Goal: Information Seeking & Learning: Learn about a topic

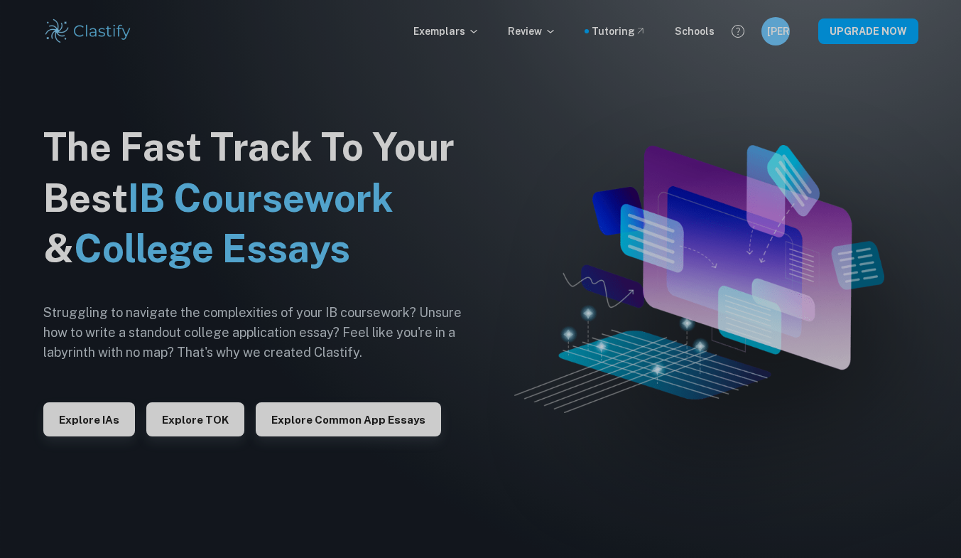
click at [445, 32] on p "Exemplars" at bounding box center [446, 31] width 66 height 16
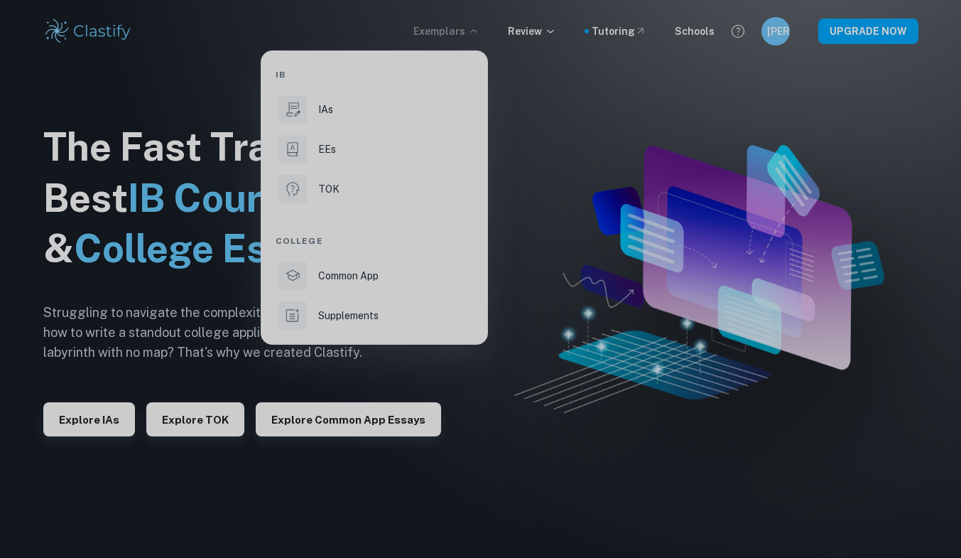
click at [320, 152] on p "EEs" at bounding box center [327, 149] width 18 height 16
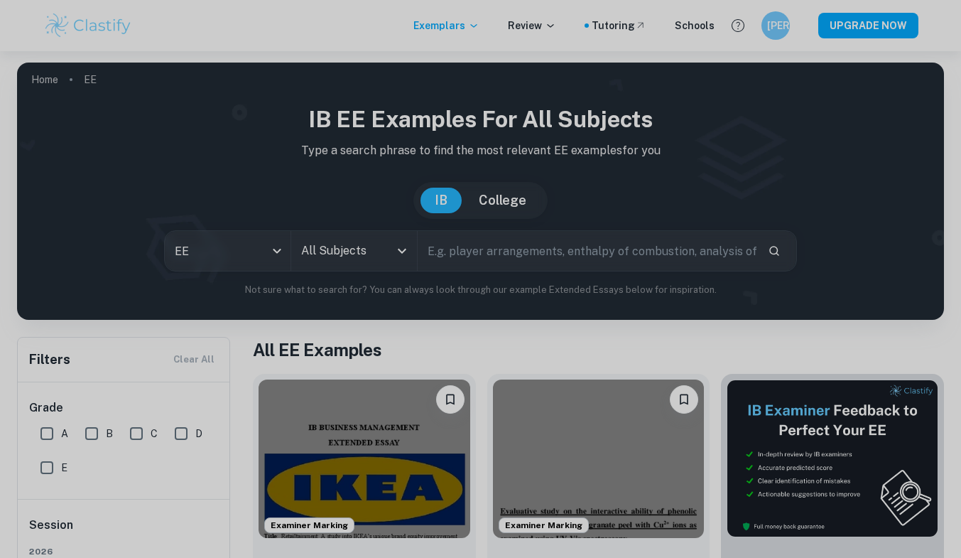
click at [49, 435] on input "A" at bounding box center [47, 433] width 28 height 28
checkbox input "true"
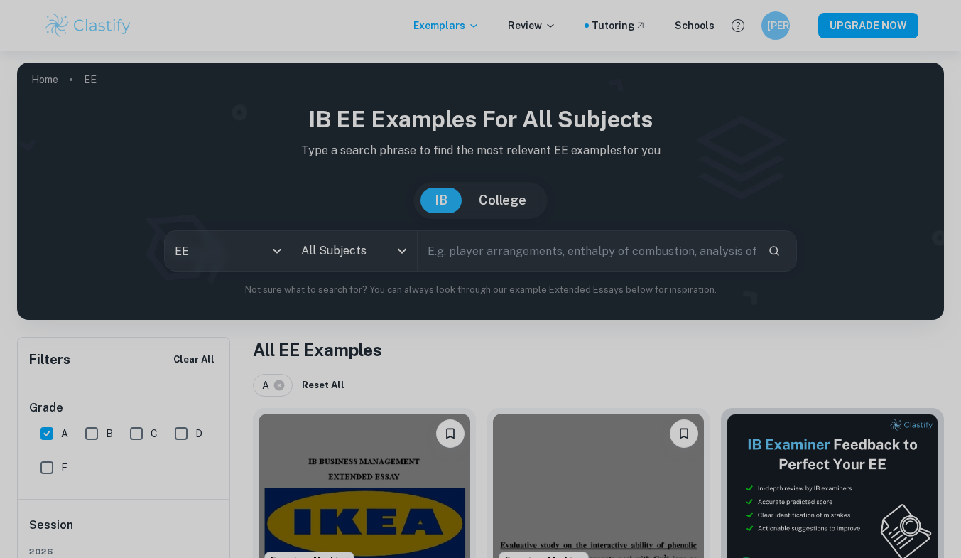
click at [362, 254] on input "All Subjects" at bounding box center [344, 250] width 92 height 27
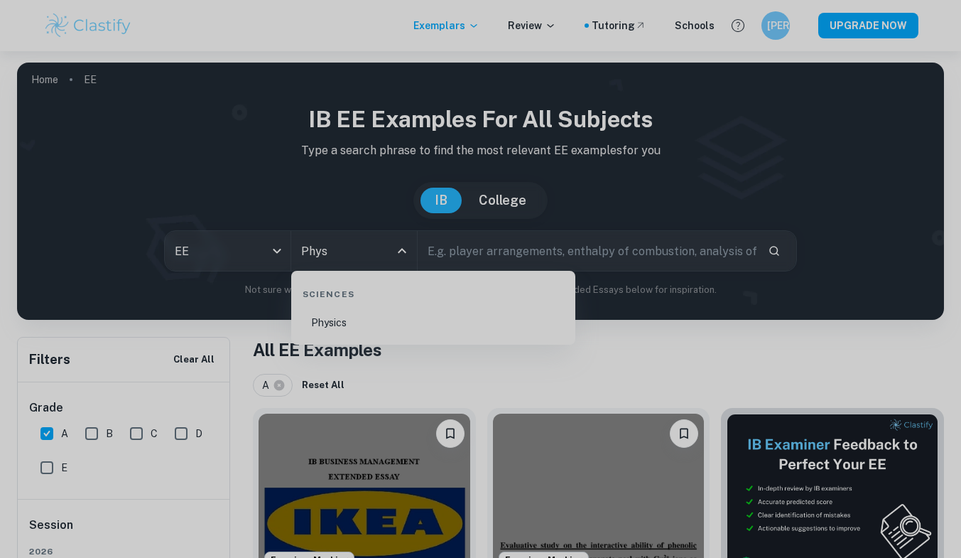
click at [355, 320] on li "Physics" at bounding box center [433, 322] width 273 height 33
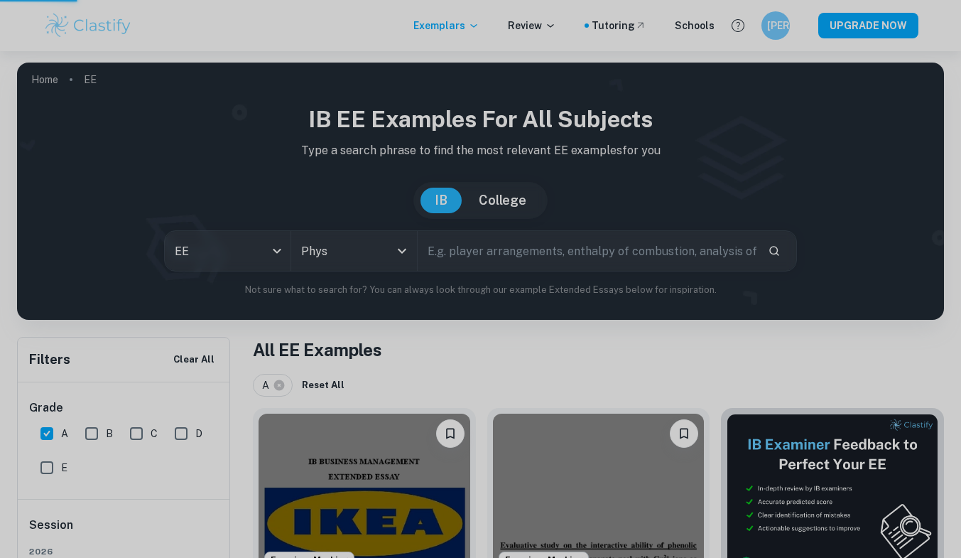
type input "Physics"
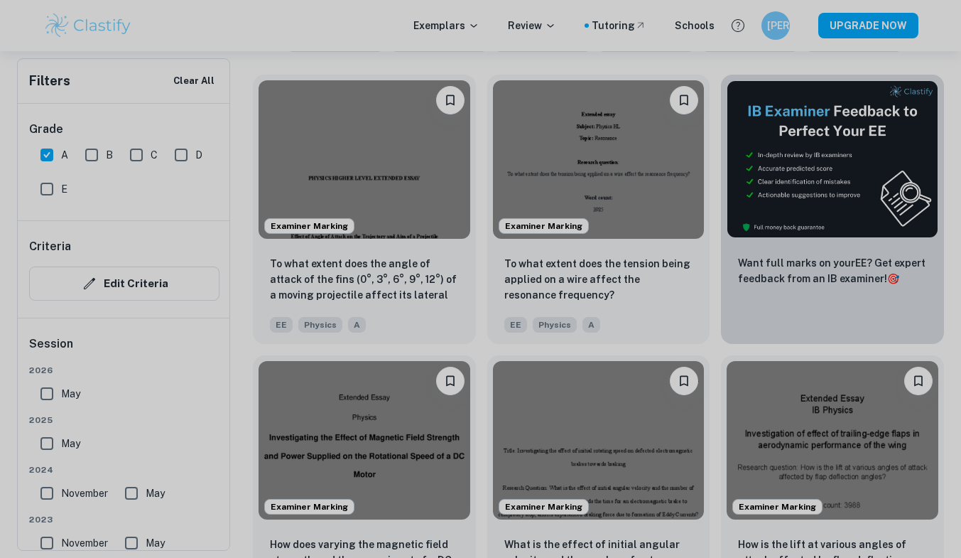
scroll to position [568, 0]
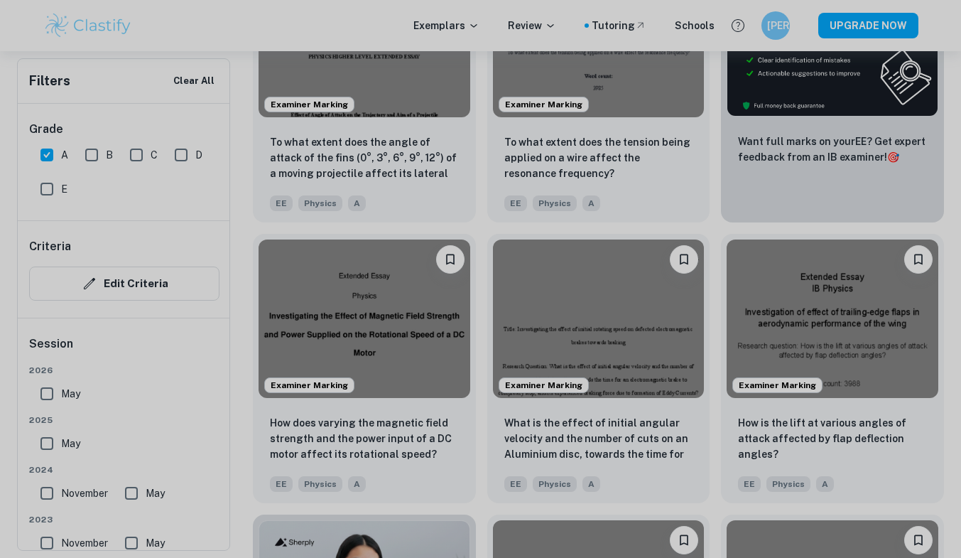
click at [304, 304] on img at bounding box center [365, 318] width 212 height 158
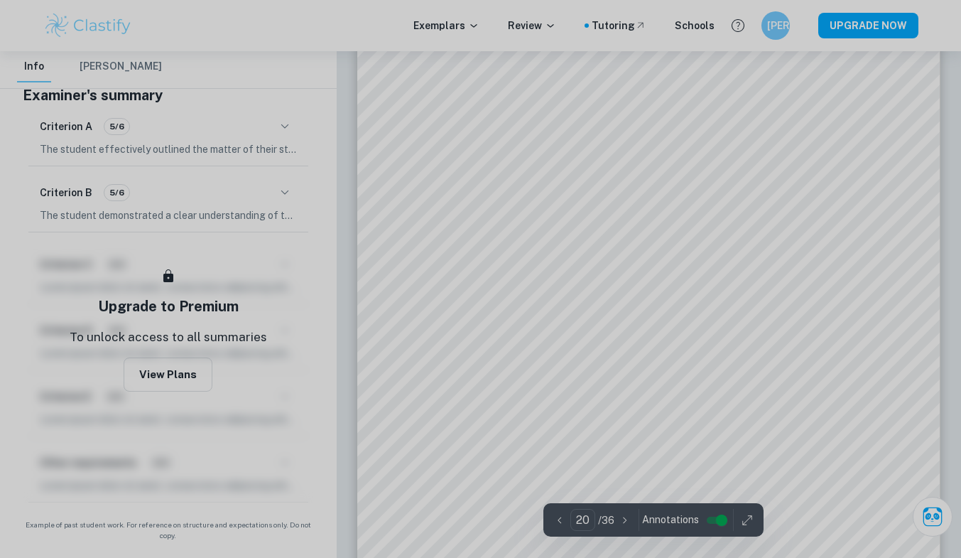
scroll to position [15762, 0]
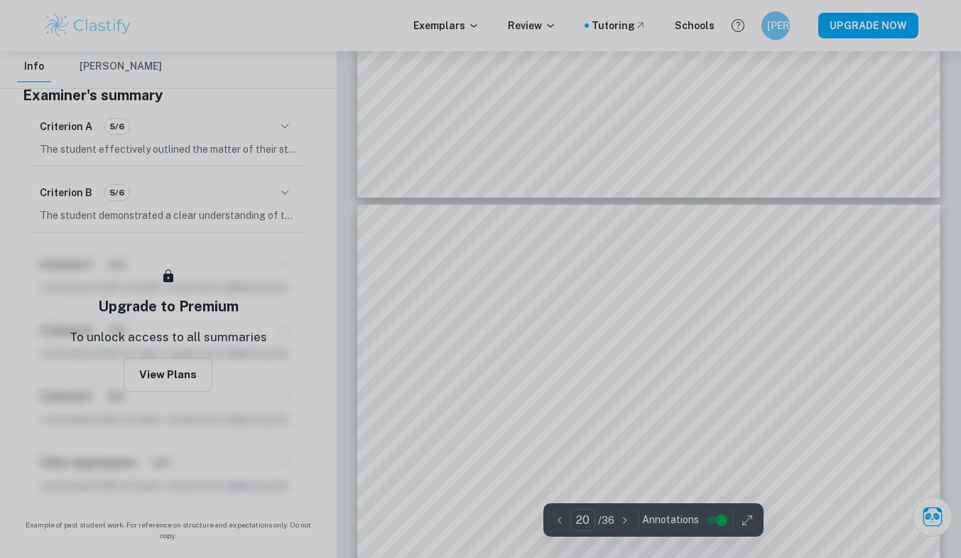
type input "19"
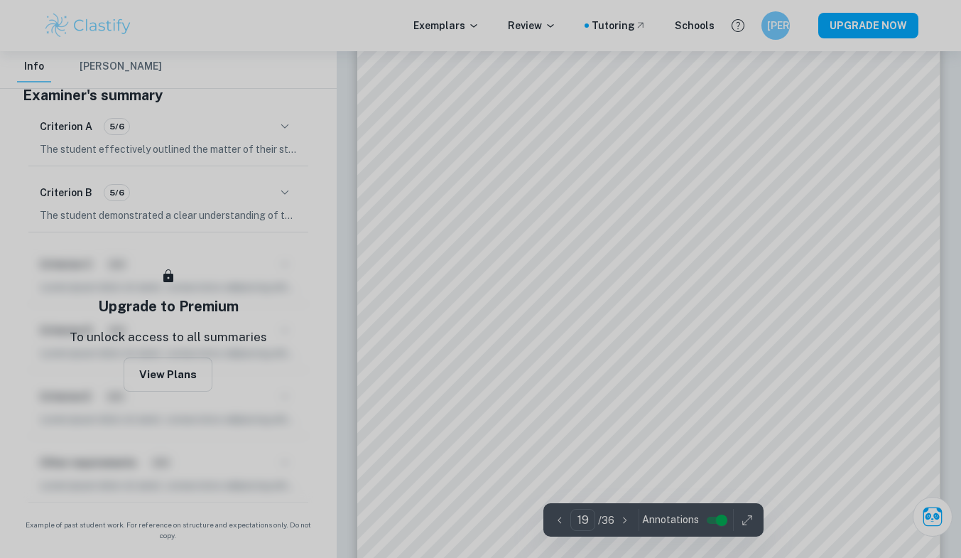
scroll to position [15123, 0]
